Goal: Transaction & Acquisition: Download file/media

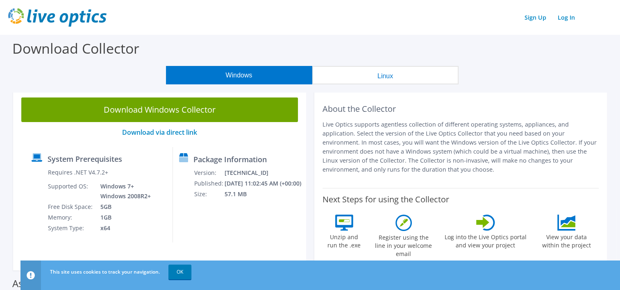
click at [292, 148] on div "Package Information Version: [TECHNICAL_ID] Published: [DATE] 11:02:45 AM (+00:…" at bounding box center [233, 194] width 121 height 95
click at [203, 115] on link "Download Windows Collector" at bounding box center [159, 110] width 277 height 25
click at [191, 272] on link "OK" at bounding box center [179, 272] width 23 height 15
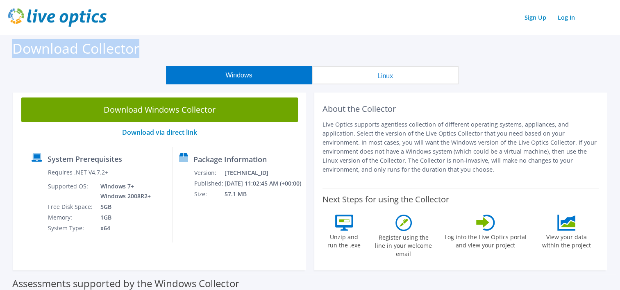
drag, startPoint x: 128, startPoint y: 50, endPoint x: 11, endPoint y: 39, distance: 117.7
click at [11, 39] on div "Download Collector" at bounding box center [310, 50] width 612 height 31
drag, startPoint x: 11, startPoint y: 39, endPoint x: 111, endPoint y: 49, distance: 101.3
copy label "Download Collector"
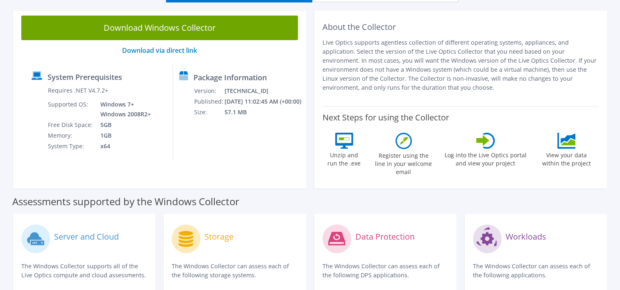
scroll to position [164, 0]
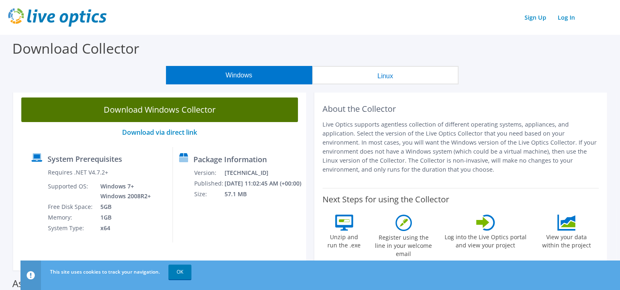
click at [164, 112] on link "Download Windows Collector" at bounding box center [159, 110] width 277 height 25
